Goal: Answer question/provide support

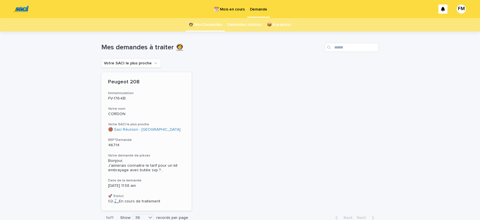
click at [135, 169] on span "Bonjour, J'aimerais connaitre le tarif pour un kit embrayage avec butée svp ? .…" at bounding box center [146, 165] width 77 height 14
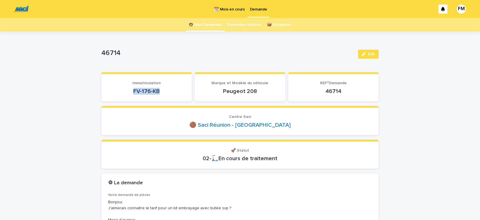
drag, startPoint x: 166, startPoint y: 88, endPoint x: 132, endPoint y: 89, distance: 33.4
click at [132, 89] on p "FV-176-KB" at bounding box center [146, 91] width 77 height 7
copy p "FV-176-KB"
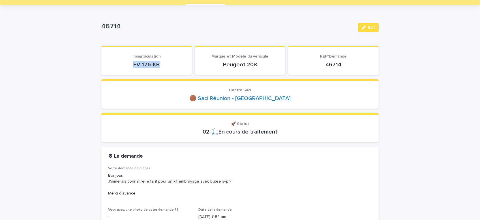
scroll to position [48, 0]
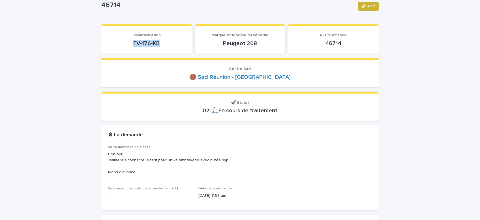
click at [371, 7] on span "Edit" at bounding box center [371, 6] width 7 height 4
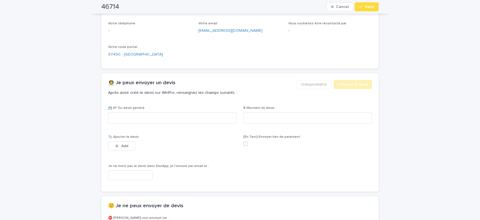
scroll to position [336, 0]
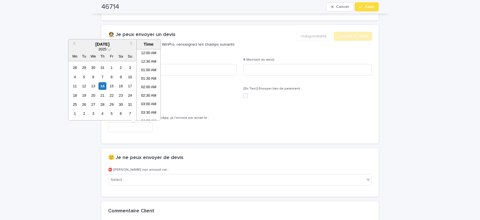
click at [131, 132] on input "text" at bounding box center [130, 127] width 45 height 10
click at [148, 92] on li "02:00 PM" at bounding box center [149, 93] width 24 height 8
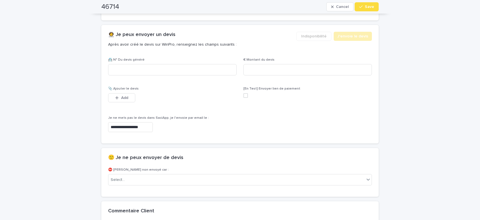
scroll to position [336, 0]
click at [153, 132] on input "**********" at bounding box center [130, 127] width 45 height 10
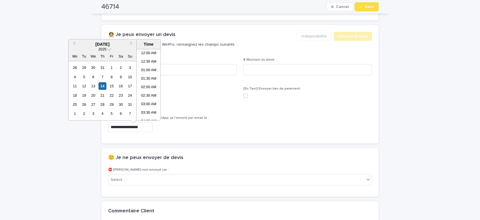
scroll to position [206, 0]
click at [149, 93] on li "02:30 PM" at bounding box center [149, 93] width 24 height 8
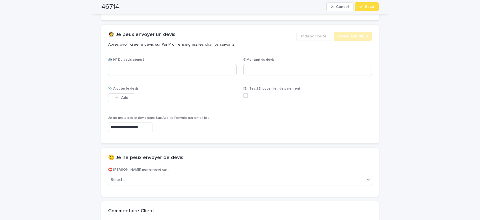
type input "**********"
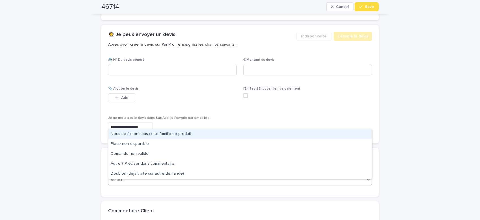
click at [164, 184] on div "Select..." at bounding box center [236, 179] width 256 height 9
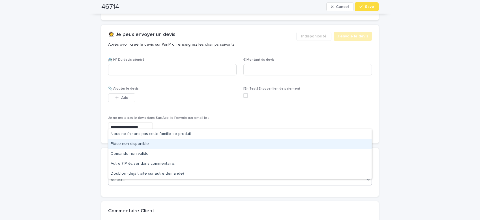
click at [136, 146] on div "Pièce non disponible" at bounding box center [239, 144] width 263 height 10
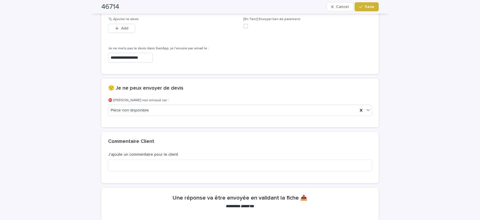
click at [367, 7] on span "Save" at bounding box center [369, 7] width 9 height 4
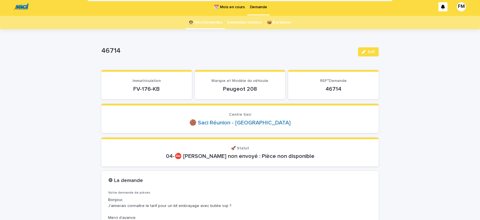
scroll to position [0, 0]
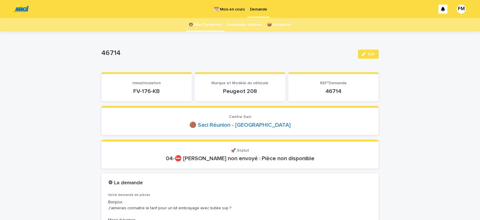
click at [259, 9] on p "Demande" at bounding box center [258, 6] width 17 height 12
